Goal: Task Accomplishment & Management: Complete application form

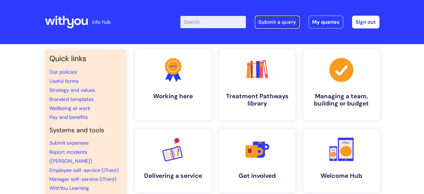
click at [279, 21] on link "Submit a query" at bounding box center [277, 22] width 45 height 13
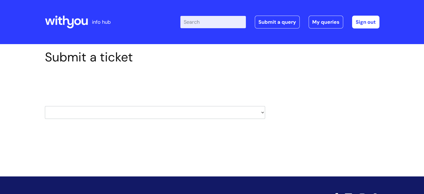
click at [109, 110] on select "HR / People IT and Support Clinical Drug Alerts Finance Accounts Data Support T…" at bounding box center [155, 112] width 220 height 13
select select "learning_and_development"
click at [45, 106] on select "HR / People IT and Support Clinical Drug Alerts Finance Accounts Data Support T…" at bounding box center [155, 112] width 220 height 13
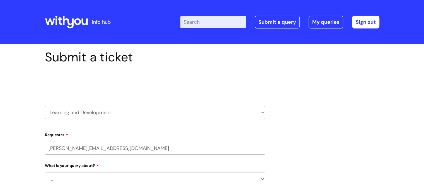
select select "80004418201"
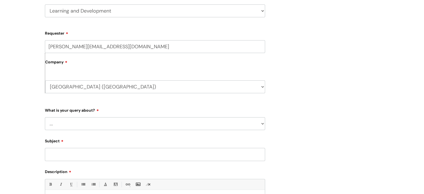
scroll to position [112, 0]
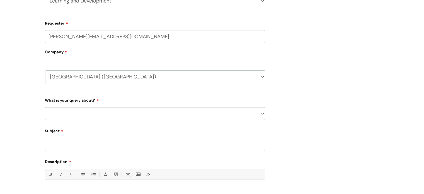
click at [78, 111] on select "... Question about a training course or session booking Ask about apprenticeshi…" at bounding box center [155, 113] width 220 height 13
click at [90, 113] on select "... Question about a training course or session booking Ask about apprenticeshi…" at bounding box center [155, 113] width 220 height 13
click at [45, 107] on select "... Question about a training course or session booking Ask about apprenticeshi…" at bounding box center [155, 113] width 220 height 13
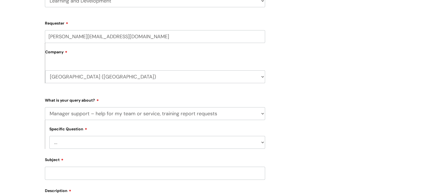
click at [78, 138] on select "... Report or dashboard request Update information for my team members Support …" at bounding box center [157, 142] width 216 height 13
drag, startPoint x: 311, startPoint y: 81, endPoint x: 301, endPoint y: 81, distance: 10.0
click at [311, 81] on div "Submit a ticket Select issue type HR / People IT and Support Clinical Drug Aler…" at bounding box center [212, 120] width 343 height 365
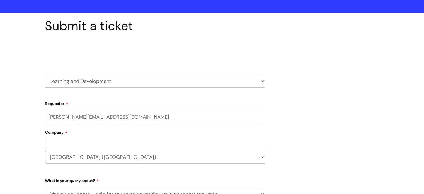
scroll to position [0, 0]
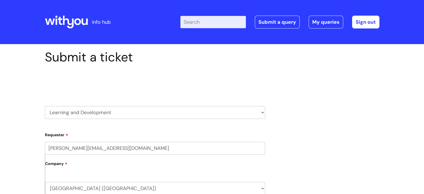
click at [89, 113] on select "HR / People IT and Support Clinical Drug Alerts Finance Accounts Data Support T…" at bounding box center [155, 112] width 220 height 13
click at [45, 106] on select "HR / People IT and Support Clinical Drug Alerts Finance Accounts Data Support T…" at bounding box center [155, 112] width 220 height 13
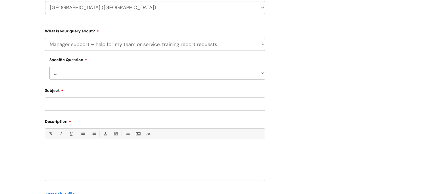
scroll to position [195, 0]
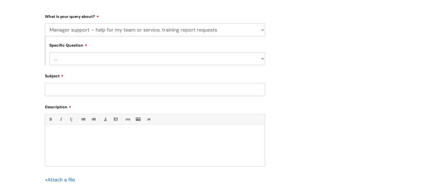
click at [96, 35] on select "... Question about a training course or session booking Ask about apprenticeshi…" at bounding box center [155, 29] width 220 height 13
select select "Something else / not listed here"
click at [45, 23] on select "... Question about a training course or session booking Ask about apprenticeshi…" at bounding box center [155, 29] width 220 height 13
click at [72, 59] on select "... Other" at bounding box center [157, 58] width 216 height 13
select select "Other"
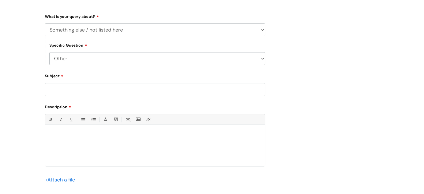
click at [49, 52] on select "... Other" at bounding box center [157, 58] width 216 height 13
click at [67, 91] on input "Subject" at bounding box center [155, 89] width 220 height 13
type input "Elearning"
click at [91, 142] on div at bounding box center [155, 146] width 220 height 38
